Goal: Task Accomplishment & Management: Use online tool/utility

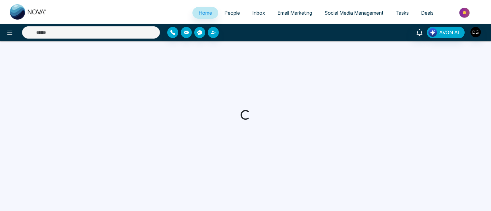
select select "*"
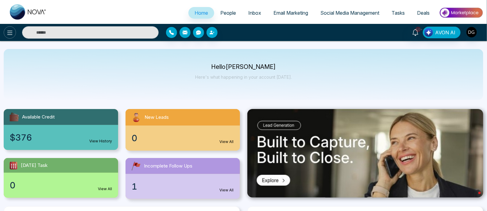
click at [10, 34] on icon at bounding box center [9, 33] width 5 height 4
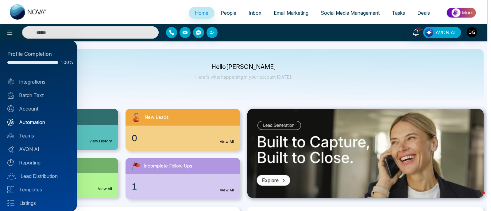
click at [33, 120] on link "Automation" at bounding box center [38, 122] width 62 height 7
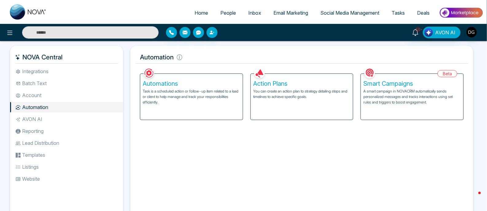
click at [310, 98] on p "You can create an action plan to strategy detailing steps and timelines to achi…" at bounding box center [302, 94] width 98 height 11
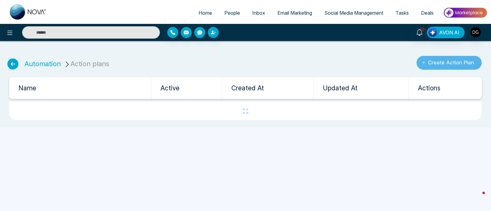
click at [448, 64] on button "Create Action Plan" at bounding box center [448, 63] width 65 height 14
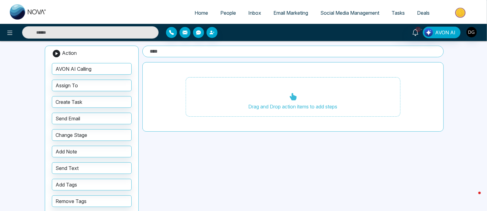
scroll to position [56, 0]
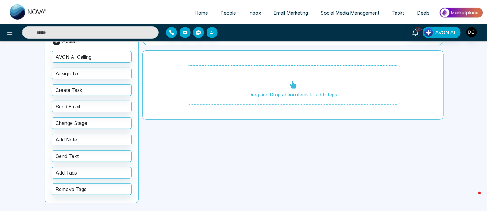
drag, startPoint x: 32, startPoint y: 11, endPoint x: 39, endPoint y: 0, distance: 12.9
click at [32, 11] on img at bounding box center [28, 11] width 37 height 15
select select "*"
